Goal: Task Accomplishment & Management: Use online tool/utility

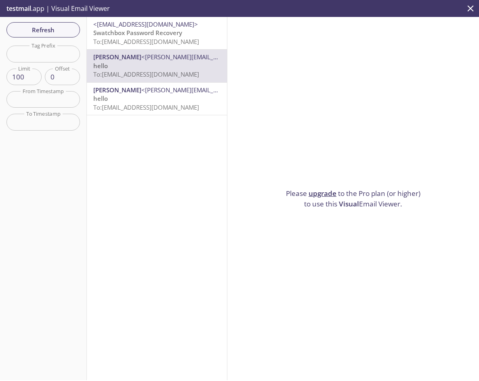
click at [159, 34] on span "Swatchbox Password Recovery" at bounding box center [137, 33] width 89 height 8
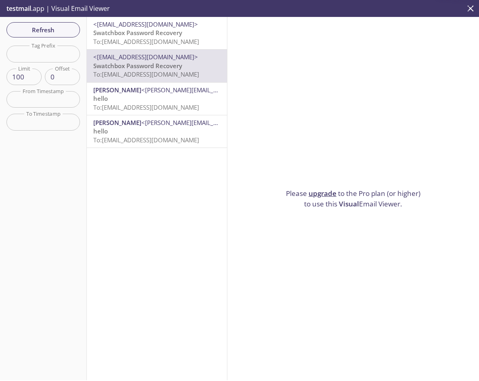
click at [144, 38] on span "To: spxb7.autotest@inbox.testmail.app" at bounding box center [146, 42] width 106 height 8
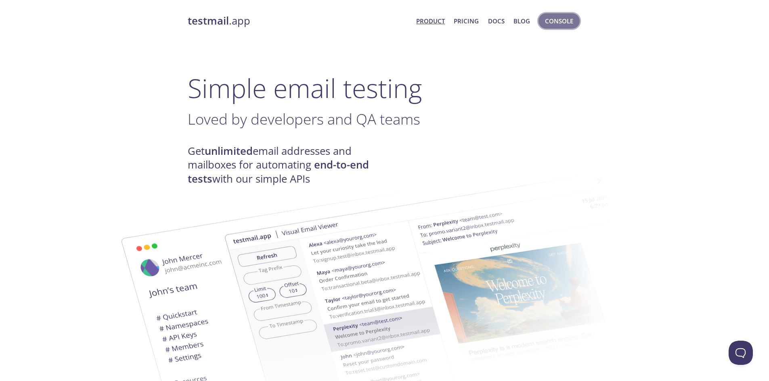
click at [543, 25] on button "Console" at bounding box center [558, 20] width 41 height 15
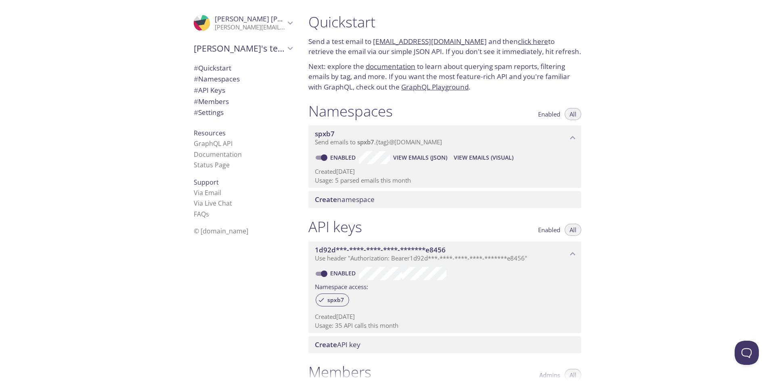
click at [419, 158] on span "View Emails (JSON)" at bounding box center [420, 158] width 54 height 10
